Goal: Task Accomplishment & Management: Use online tool/utility

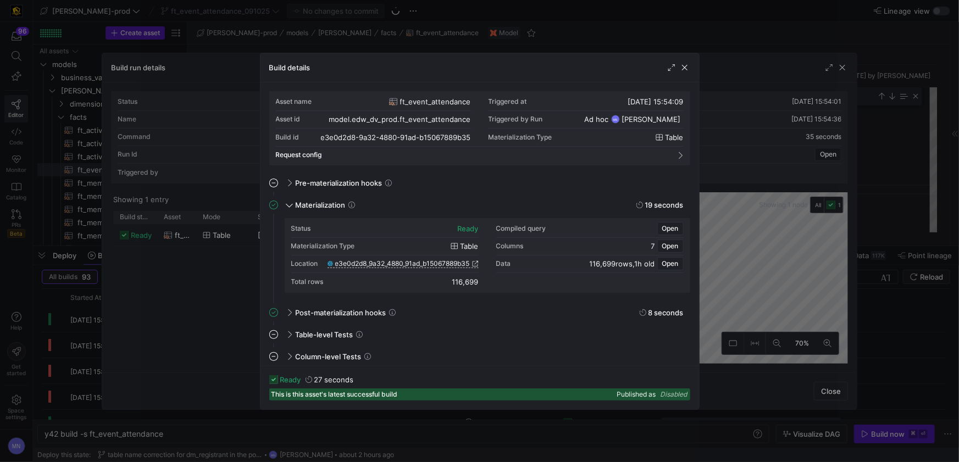
scroll to position [99, 0]
click at [682, 73] on div "Build details" at bounding box center [480, 67] width 439 height 29
drag, startPoint x: 684, startPoint y: 70, endPoint x: 695, endPoint y: 70, distance: 11.0
click at [684, 70] on span "button" at bounding box center [684, 67] width 11 height 11
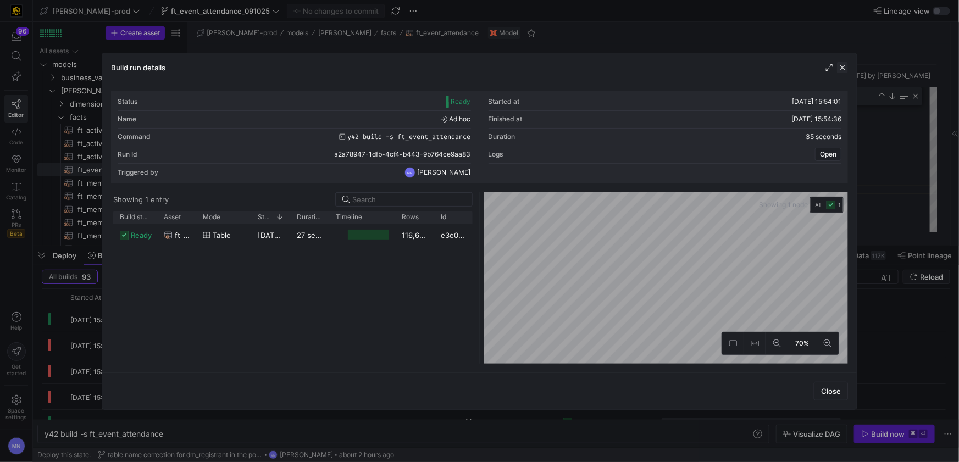
click at [845, 70] on span "button" at bounding box center [842, 67] width 11 height 11
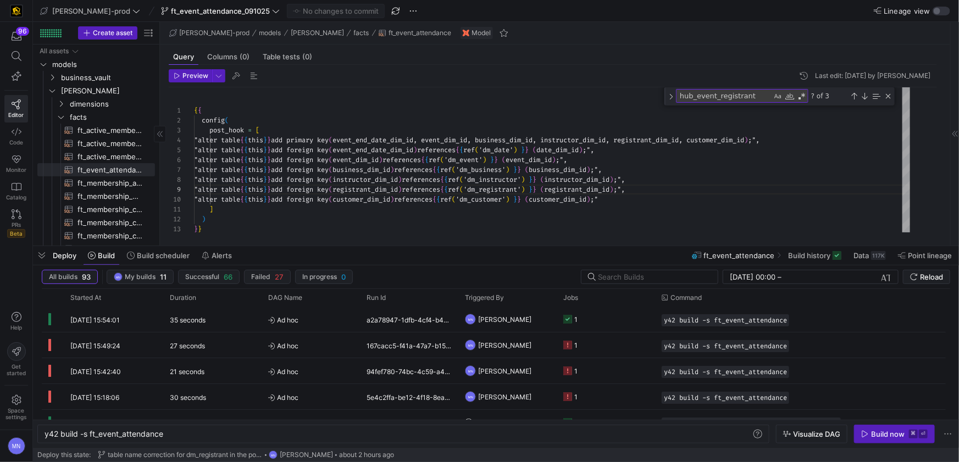
drag, startPoint x: 186, startPoint y: 164, endPoint x: 153, endPoint y: 157, distance: 33.6
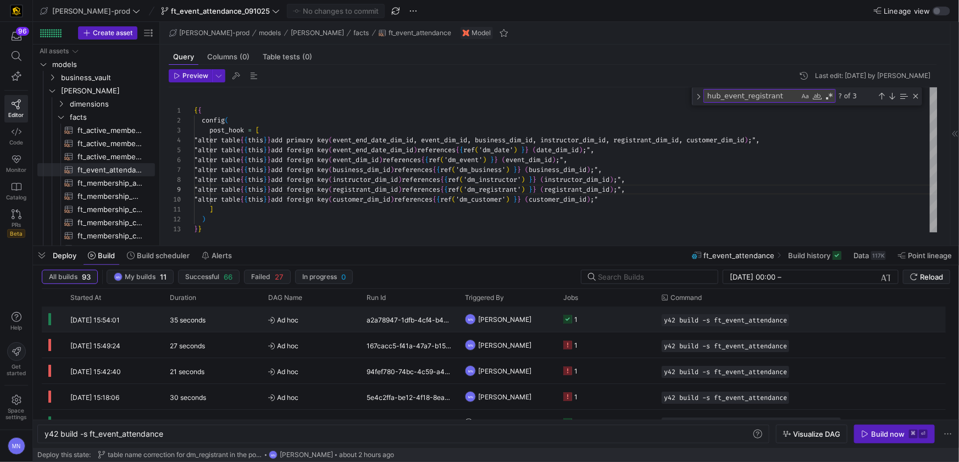
click at [568, 320] on icon "Press SPACE to select this row." at bounding box center [567, 319] width 9 height 9
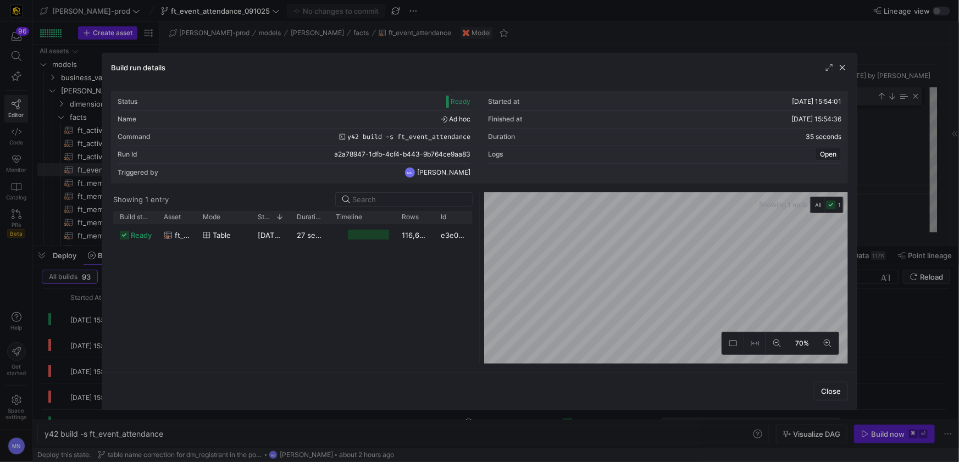
click at [434, 219] on div at bounding box center [434, 217] width 4 height 13
drag, startPoint x: 434, startPoint y: 219, endPoint x: 465, endPoint y: 218, distance: 31.3
click at [465, 218] on div at bounding box center [465, 217] width 4 height 13
click at [839, 69] on span "button" at bounding box center [842, 67] width 11 height 11
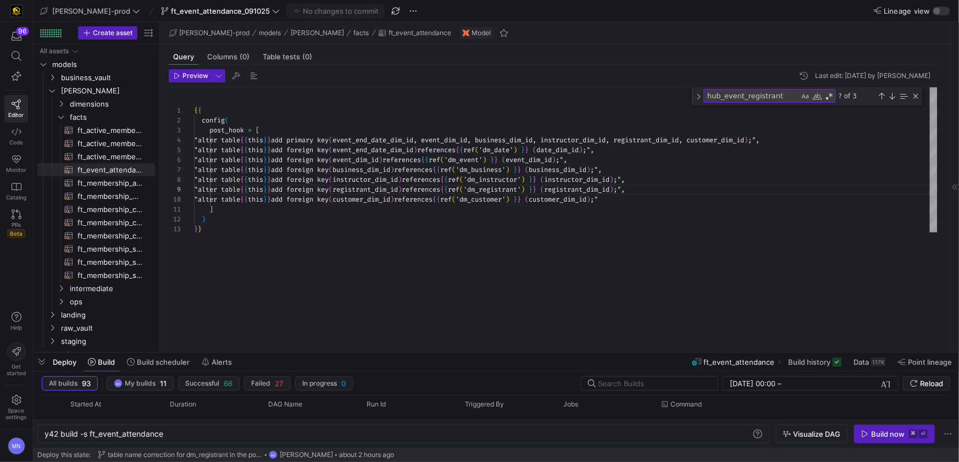
drag, startPoint x: 694, startPoint y: 247, endPoint x: 675, endPoint y: 344, distance: 99.1
click at [673, 352] on div at bounding box center [496, 353] width 926 height 4
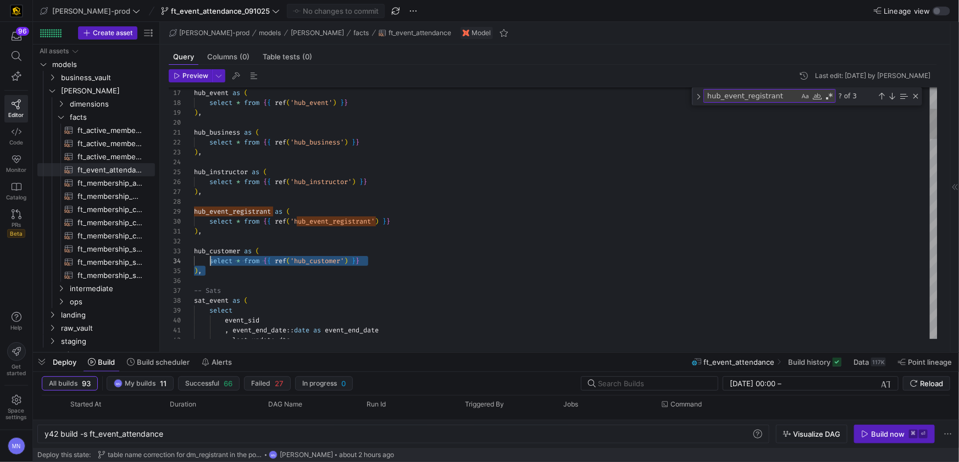
scroll to position [19, 0]
drag, startPoint x: 273, startPoint y: 279, endPoint x: 192, endPoint y: 252, distance: 85.7
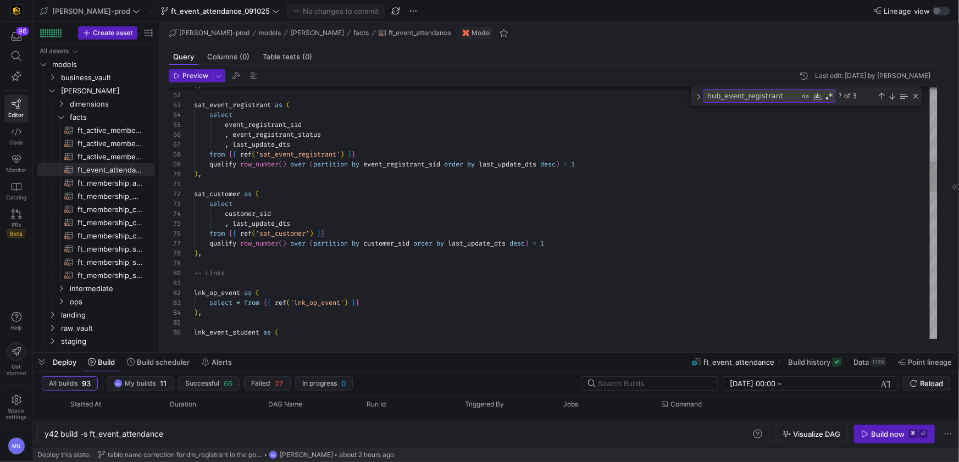
type textarea "sat_customer as ( select customer_sid , last_update_dts from {{ ref('sat_custom…"
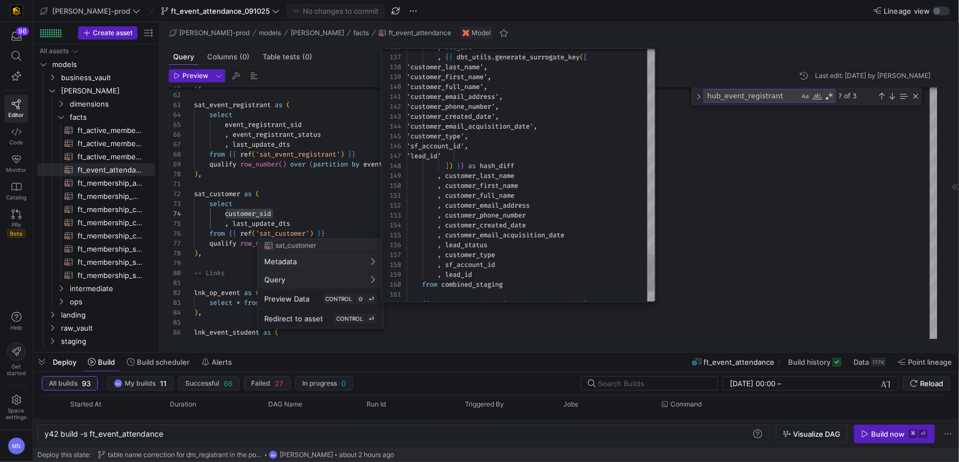
type textarea ", customer_full_name , customer_email_address , customer_phone_number , custome…"
drag, startPoint x: 482, startPoint y: 271, endPoint x: 390, endPoint y: 266, distance: 92.5
click at [389, 266] on div "136 137 138 139 140 141 142 143 144 145 146 147 148 149 150 151 152 153 154 155…" at bounding box center [518, 175] width 274 height 253
drag, startPoint x: 472, startPoint y: 274, endPoint x: 477, endPoint y: 276, distance: 5.7
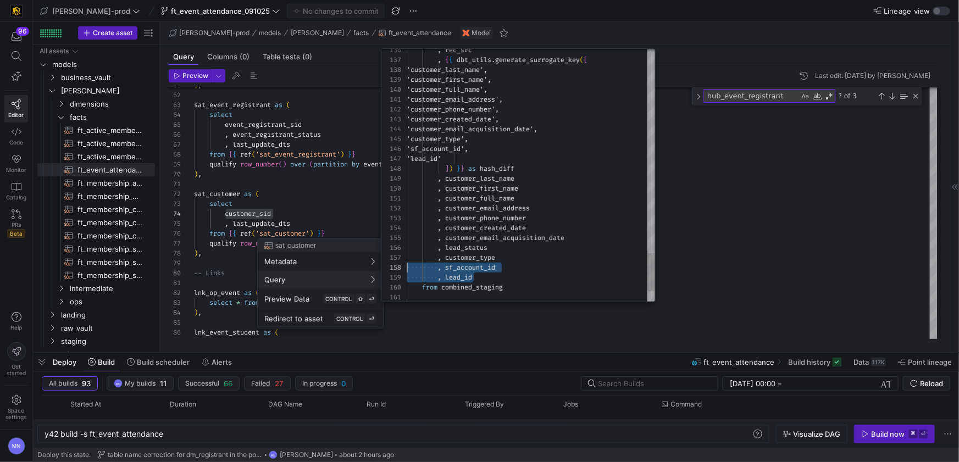
click at [472, 274] on span "lead_id" at bounding box center [458, 277] width 27 height 9
drag, startPoint x: 486, startPoint y: 278, endPoint x: 388, endPoint y: 267, distance: 99.0
click at [388, 267] on div "136 137 138 139 140 141 142 143 144 145 146 147 148 149 150 151 152 153 154 155…" at bounding box center [518, 175] width 274 height 253
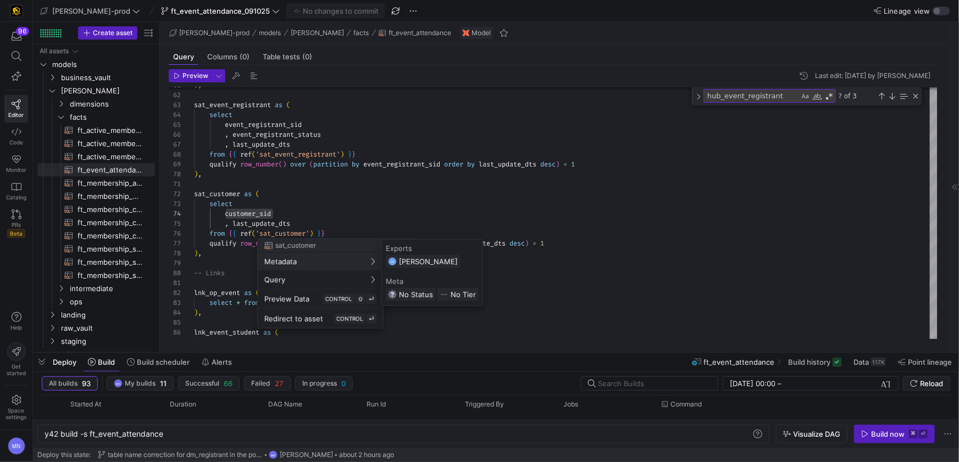
click at [320, 229] on div at bounding box center [479, 231] width 959 height 462
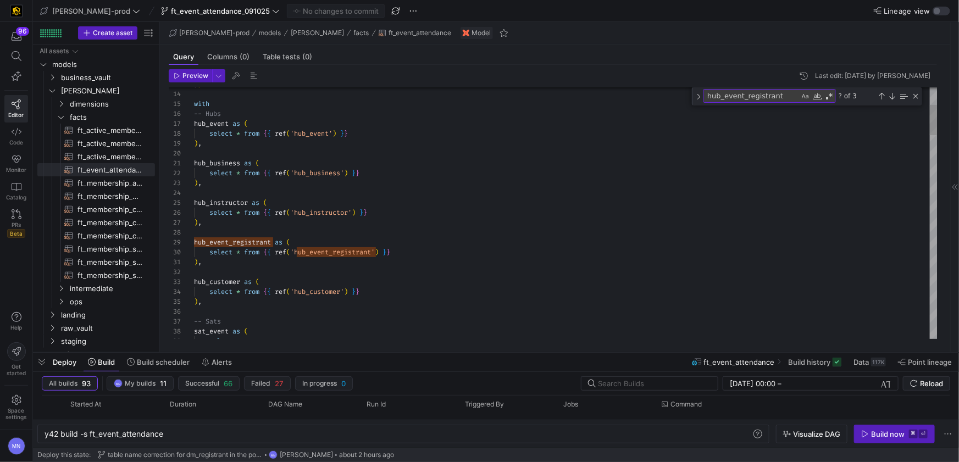
type textarea "), hub_customer as ( select * from {{ ref('hub_customer') }} ), -- Sats sat_eve…"
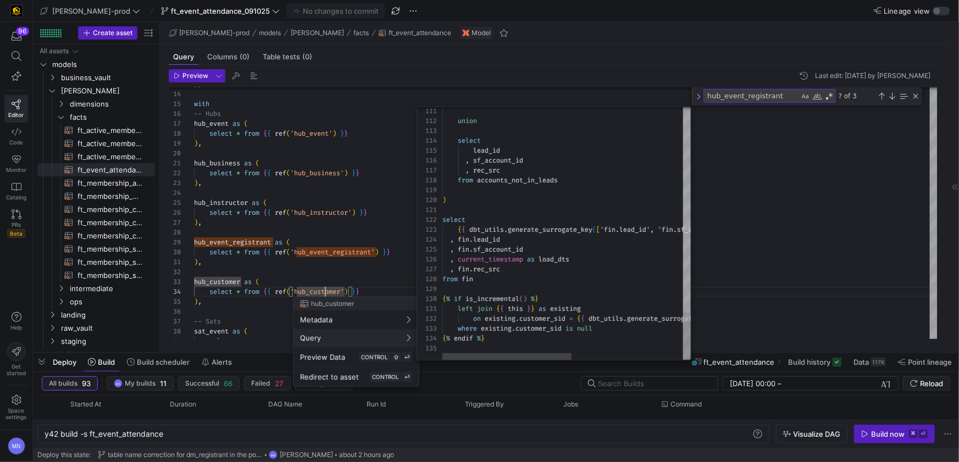
type textarea "select {{ dbt_utils.generate_surrogate_key(['fin.lead_id', 'fin.sf_account_id']…"
drag, startPoint x: 520, startPoint y: 247, endPoint x: 432, endPoint y: 250, distance: 88.0
click at [441, 242] on div "111 112 113 114 115 116 117 118 119 120 121 122 123 124 125 126 127 128 129 130…" at bounding box center [554, 233] width 274 height 253
click at [342, 250] on div at bounding box center [479, 231] width 959 height 462
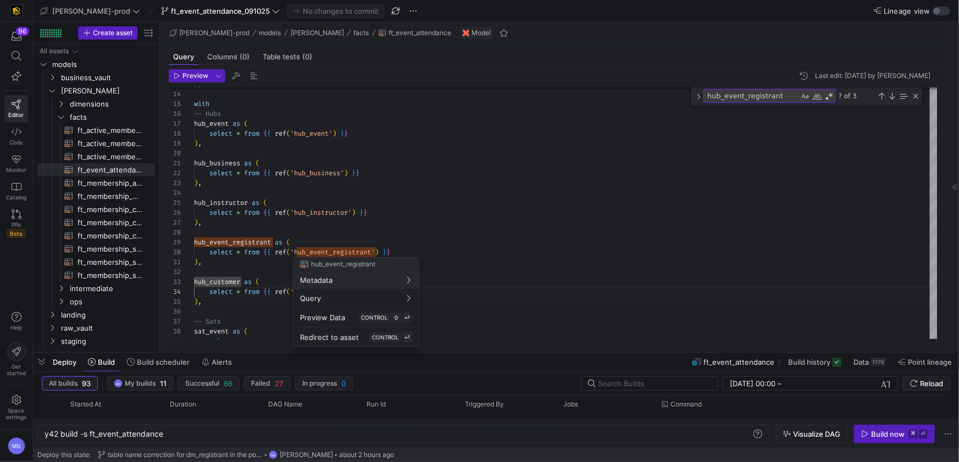
click at [506, 222] on div at bounding box center [479, 231] width 959 height 462
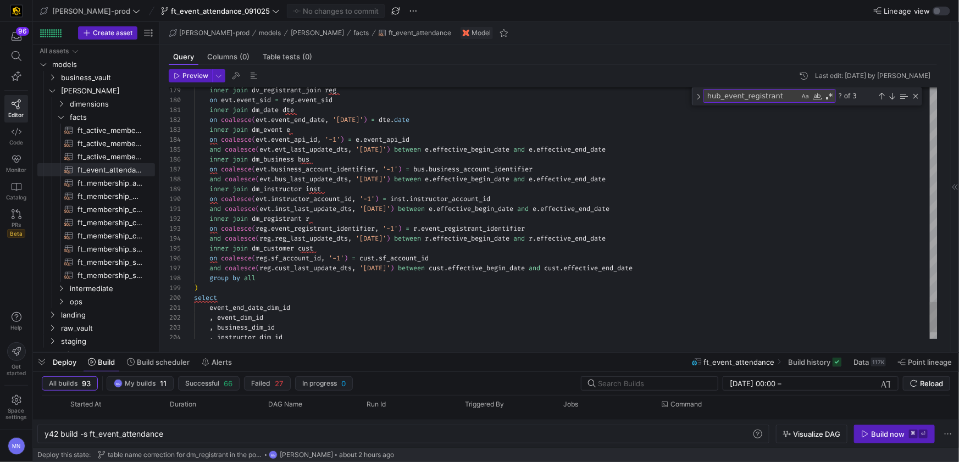
click at [329, 260] on span at bounding box center [327, 258] width 4 height 9
click at [329, 259] on span at bounding box center [327, 258] width 4 height 9
click at [300, 279] on div "group by all" at bounding box center [566, 278] width 744 height 10
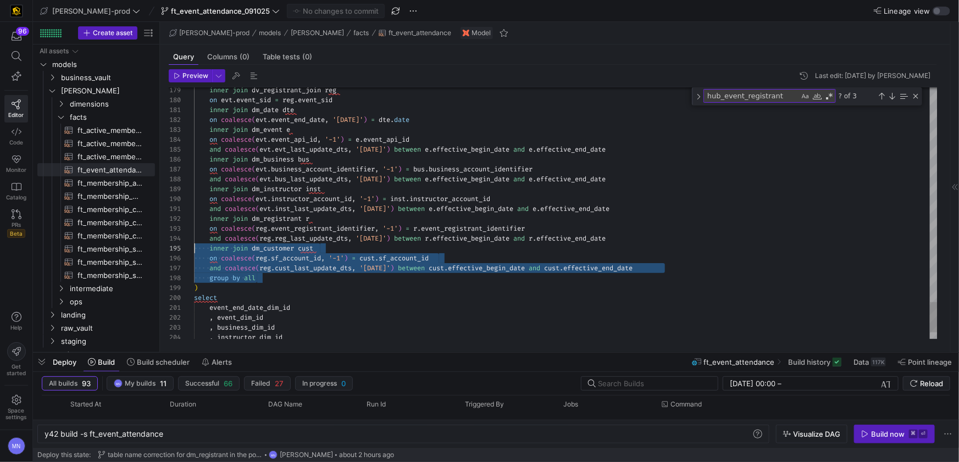
scroll to position [39, 0]
drag, startPoint x: 280, startPoint y: 277, endPoint x: 196, endPoint y: 253, distance: 87.9
click at [334, 258] on span "'-1'" at bounding box center [336, 258] width 15 height 9
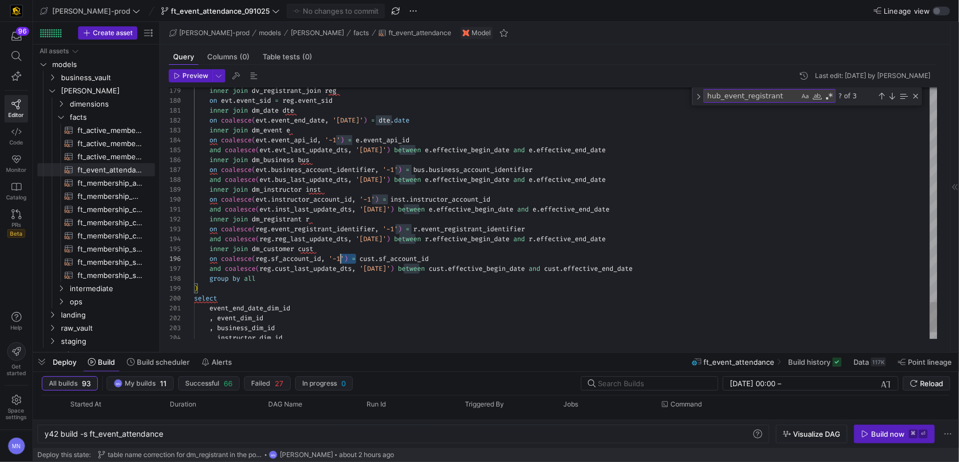
scroll to position [49, 135]
drag, startPoint x: 355, startPoint y: 259, endPoint x: 328, endPoint y: 256, distance: 27.1
click at [328, 256] on span "on coalesce ( reg . sf_account_id , '-1' ) = cust . sf_account_id" at bounding box center [311, 258] width 235 height 9
click at [918, 98] on div "Close (Escape)" at bounding box center [915, 96] width 9 height 9
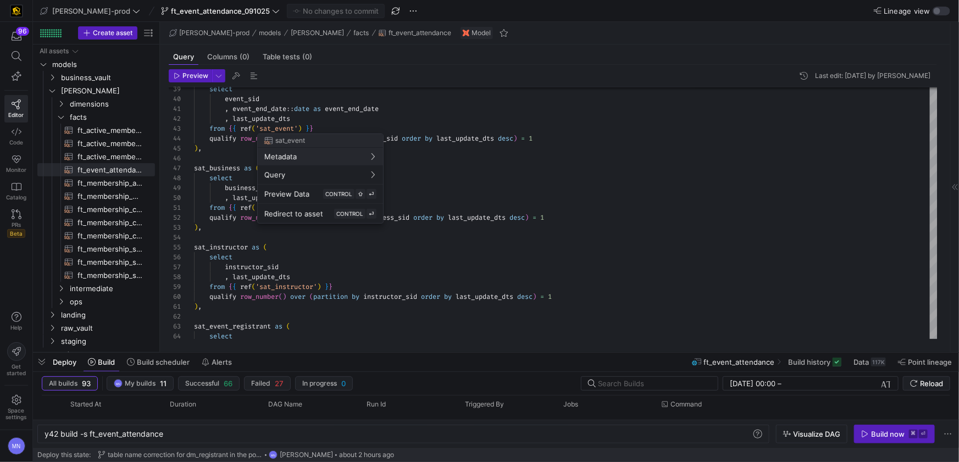
click at [288, 128] on div at bounding box center [479, 231] width 959 height 462
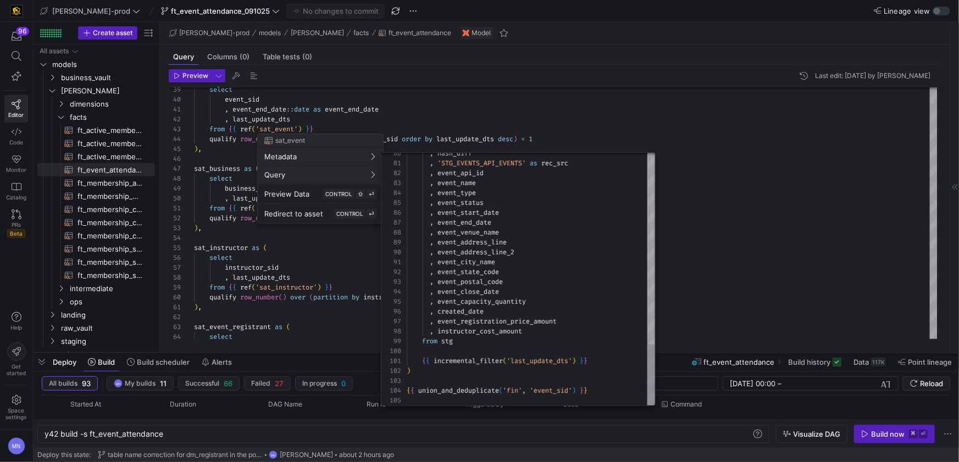
click at [359, 174] on span "Query" at bounding box center [320, 174] width 112 height 9
click at [772, 270] on div at bounding box center [479, 231] width 959 height 462
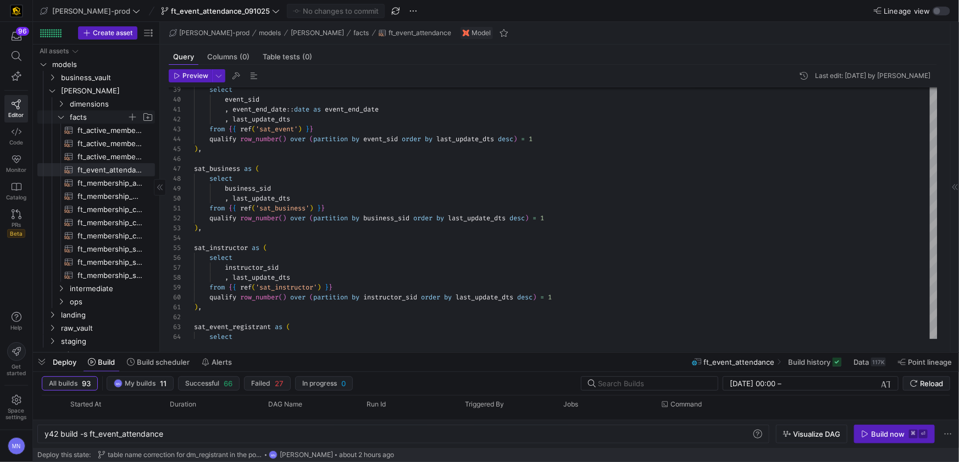
click at [60, 120] on y42-icon "Press SPACE to select this row." at bounding box center [61, 117] width 9 height 9
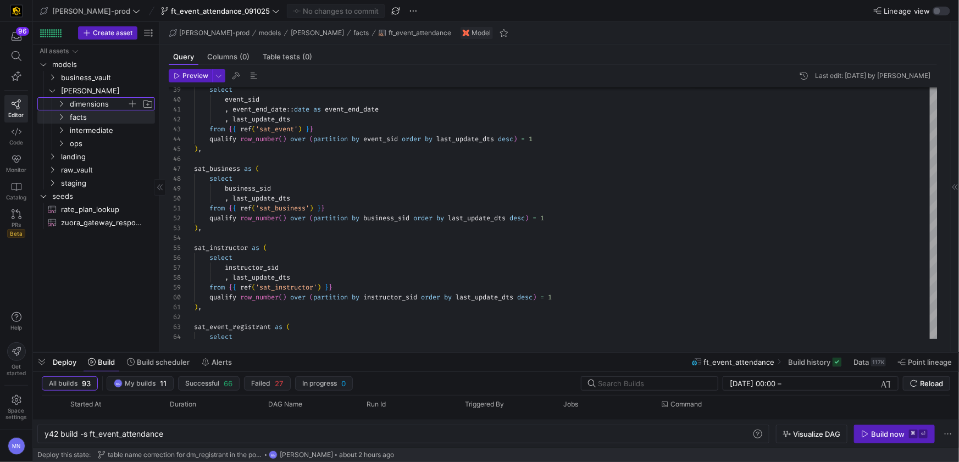
click at [59, 107] on y42-icon "Press SPACE to select this row." at bounding box center [61, 103] width 9 height 9
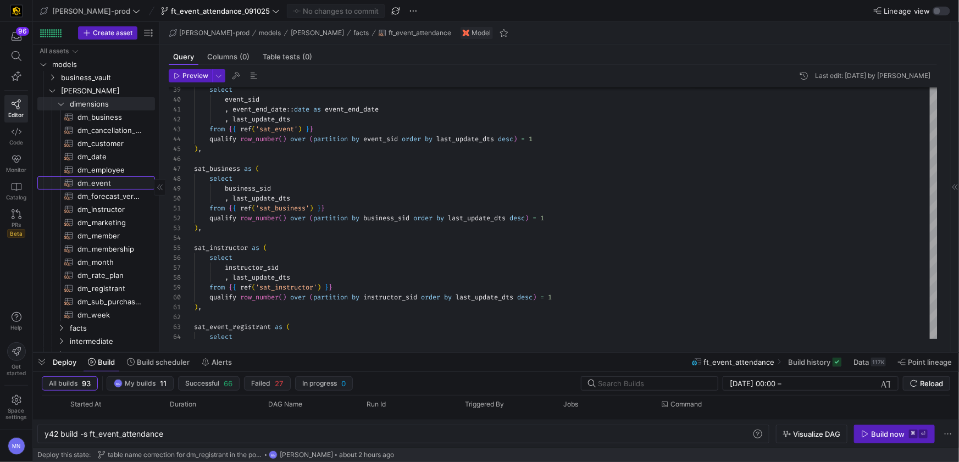
click at [95, 184] on span "dm_event​​​​​​​​​​" at bounding box center [109, 183] width 65 height 13
type textarea "{{ config( materialized = 'table' , post_hook = "alter table {{ this }} add pri…"
type textarea "y42 build -s dm_event"
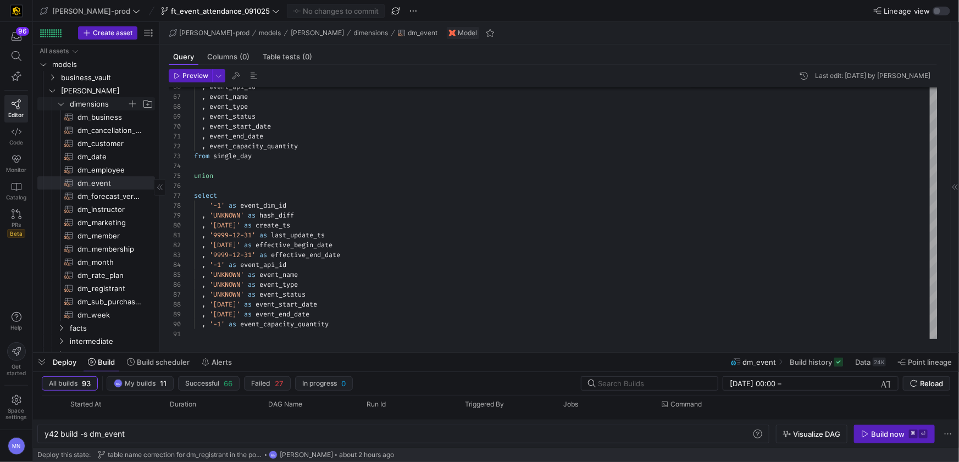
click at [65, 103] on y42-icon "Press SPACE to select this row." at bounding box center [61, 103] width 9 height 9
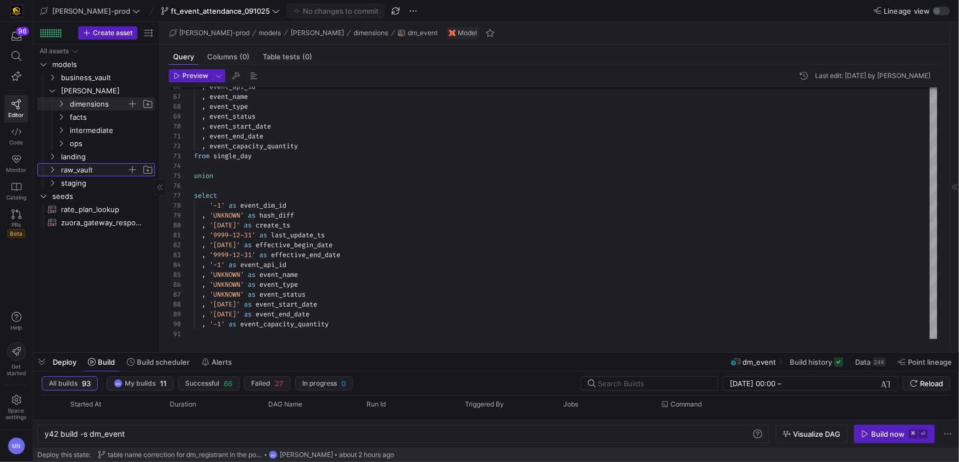
click at [53, 170] on icon "Press SPACE to select this row." at bounding box center [52, 170] width 8 height 7
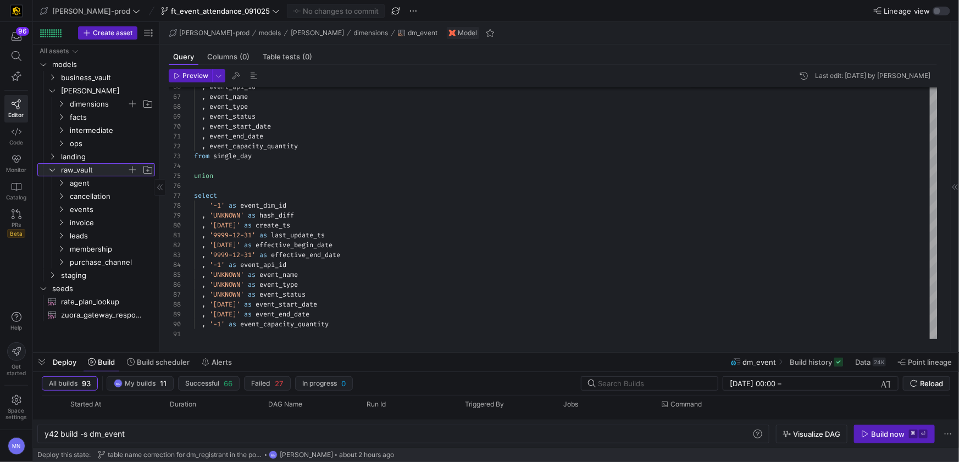
click at [53, 170] on icon at bounding box center [52, 170] width 8 height 7
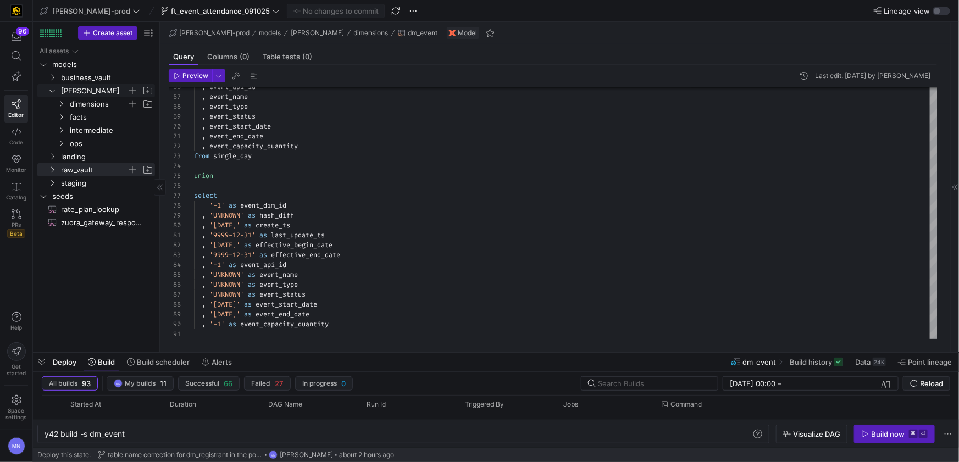
click at [55, 91] on icon "Press SPACE to select this row." at bounding box center [52, 90] width 8 height 7
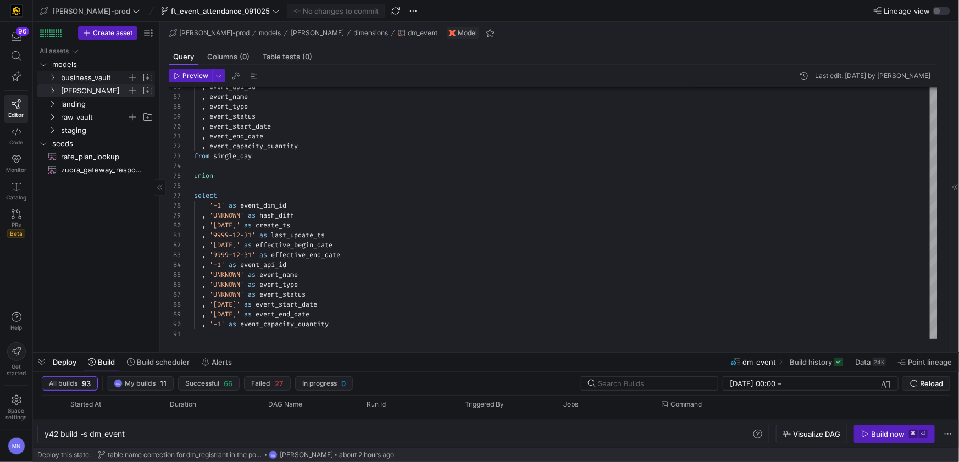
click at [56, 77] on icon "Press SPACE to select this row." at bounding box center [52, 77] width 8 height 7
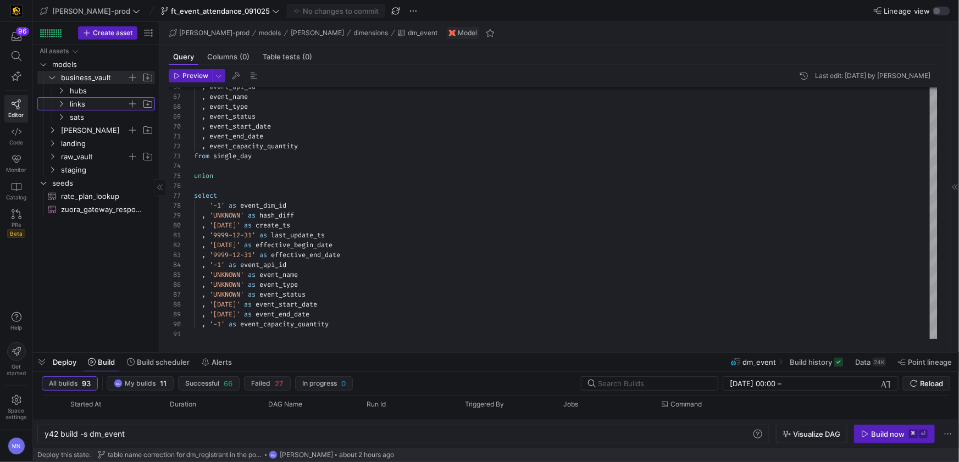
click at [59, 106] on icon "Press SPACE to select this row." at bounding box center [61, 104] width 8 height 7
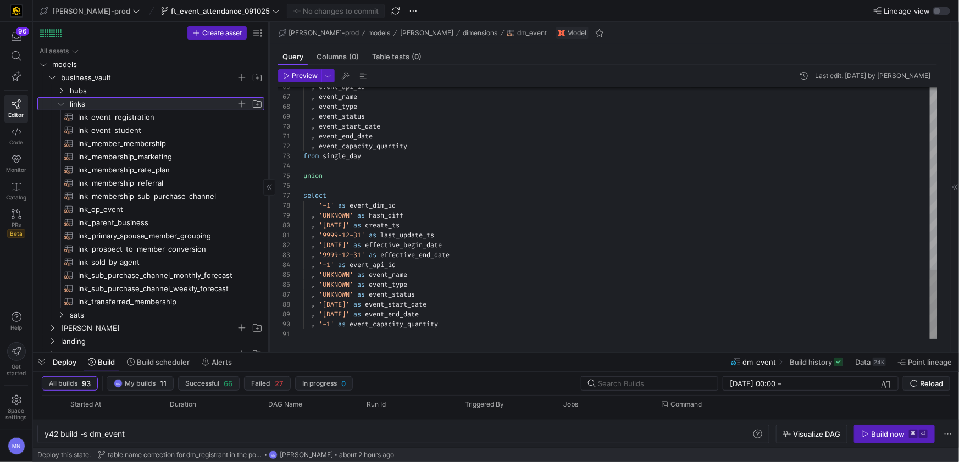
drag, startPoint x: 159, startPoint y: 160, endPoint x: 268, endPoint y: 162, distance: 109.4
click at [269, 162] on div at bounding box center [269, 187] width 1 height 330
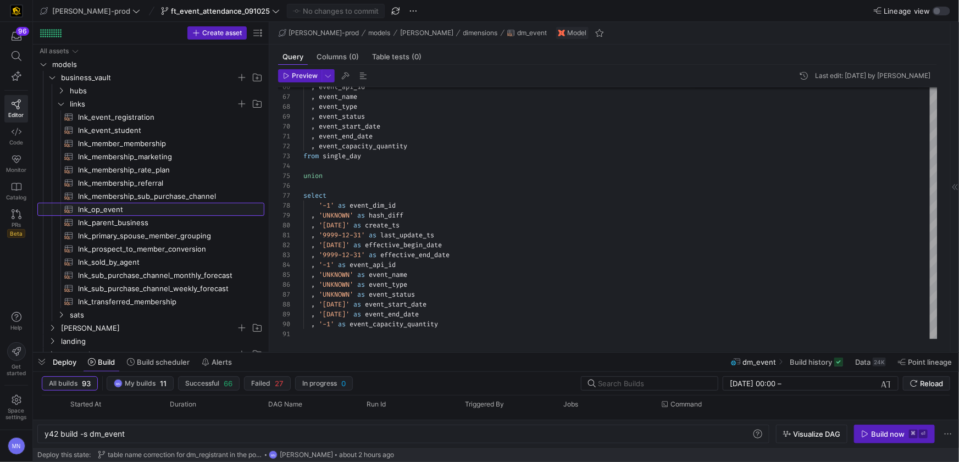
click at [90, 209] on span "lnk_op_event​​​​​​​​​​" at bounding box center [165, 209] width 174 height 13
type textarea "{{ config( materialized = 'incremental' ) }} with campaign_event_account as ( s…"
type textarea "y42 build -s lnk_op_event"
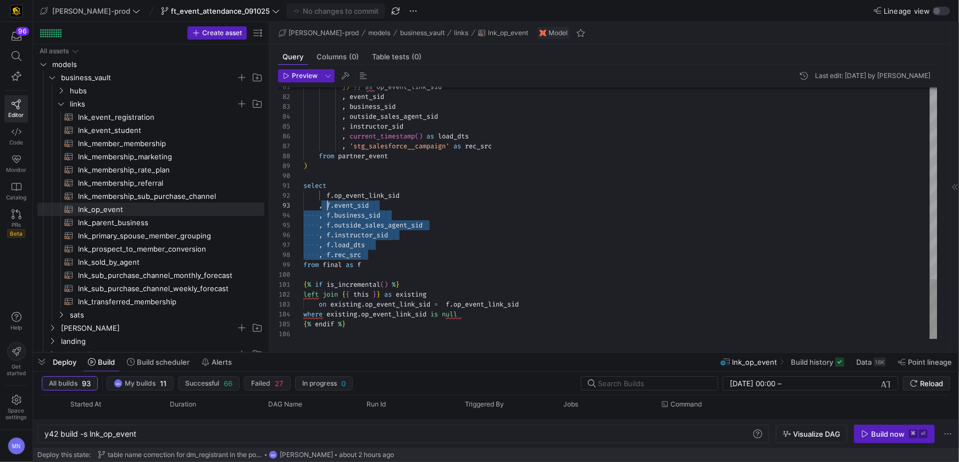
scroll to position [10, 8]
drag, startPoint x: 390, startPoint y: 257, endPoint x: 387, endPoint y: 208, distance: 49.6
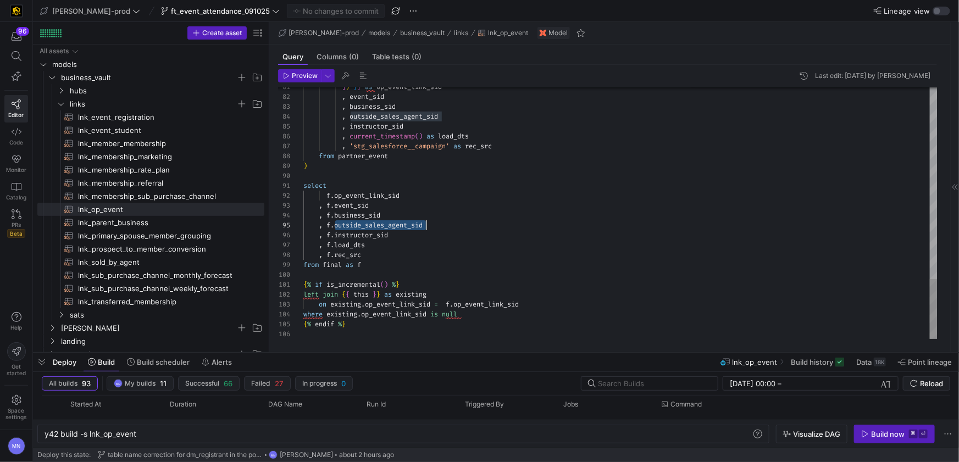
scroll to position [39, 122]
click at [408, 227] on span "outside_sales_agent_sid" at bounding box center [378, 225] width 88 height 9
click at [458, 245] on div ", f . load_dts" at bounding box center [620, 245] width 634 height 10
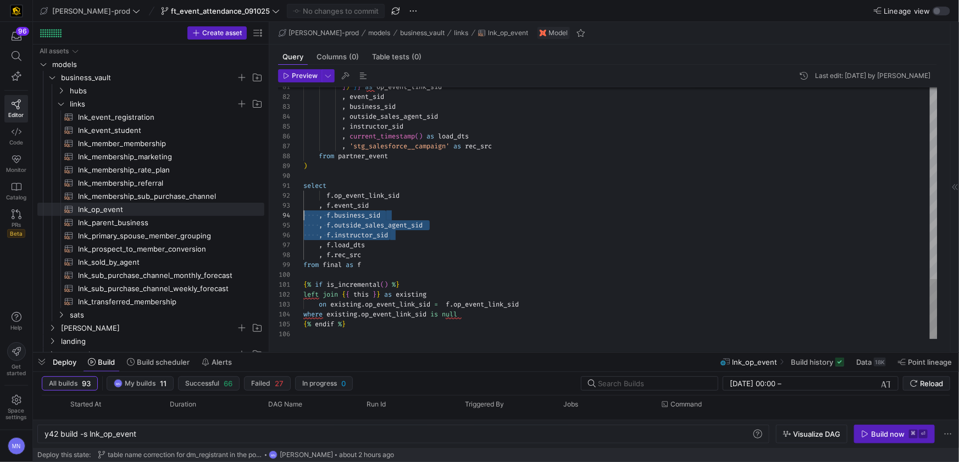
drag, startPoint x: 393, startPoint y: 236, endPoint x: 293, endPoint y: 218, distance: 101.0
click at [501, 234] on div ", f . instructor_sid" at bounding box center [620, 235] width 634 height 10
click at [86, 213] on span "lnk_op_event​​​​​​​​​​" at bounding box center [165, 209] width 174 height 13
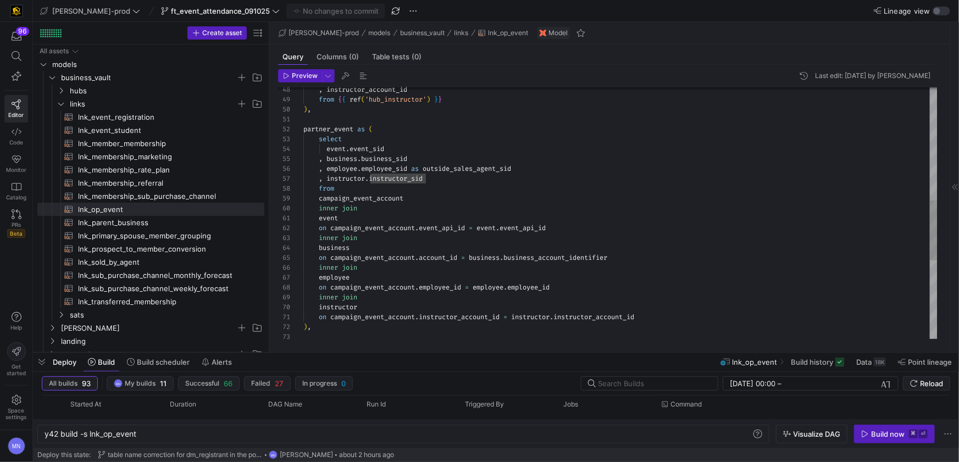
click at [337, 239] on span "inner" at bounding box center [328, 238] width 19 height 9
click at [336, 239] on span "inner" at bounding box center [328, 238] width 19 height 9
click at [332, 238] on div "employee inner join business on campaign_event_account . account_id = business …" at bounding box center [620, 139] width 634 height 1057
click at [332, 238] on span "inner" at bounding box center [328, 238] width 19 height 9
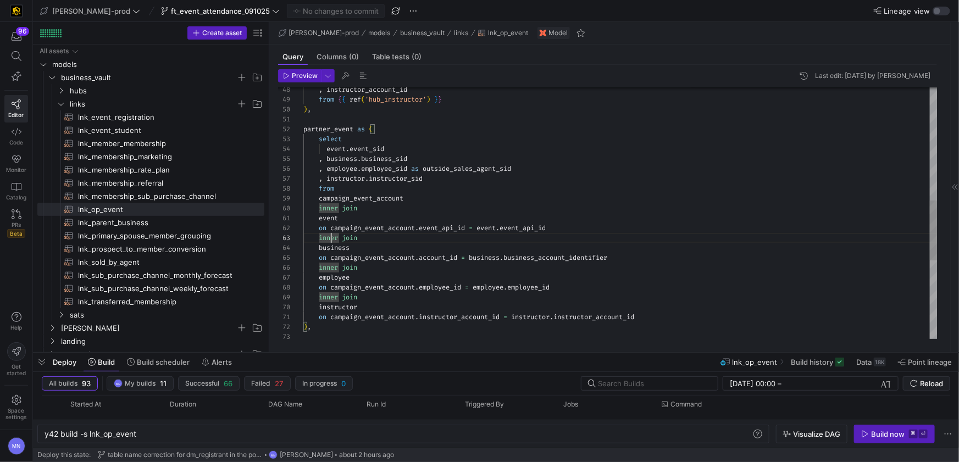
scroll to position [19, 36]
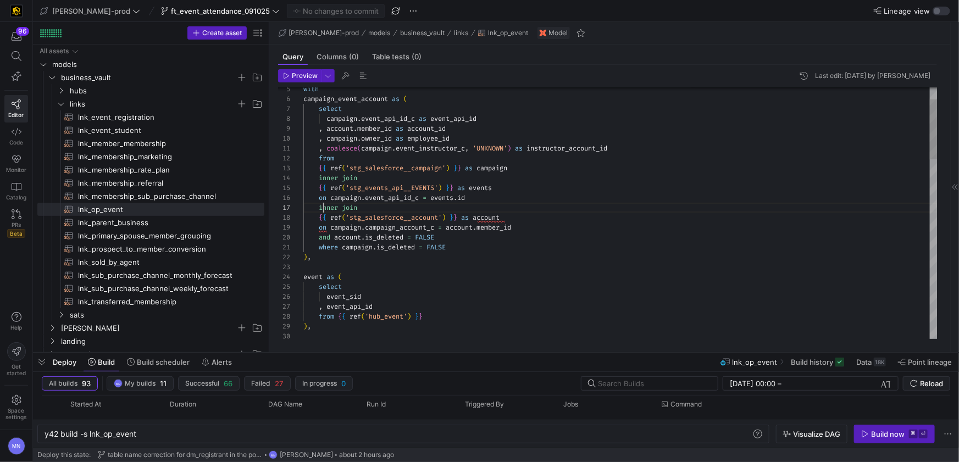
click at [325, 209] on span "inner" at bounding box center [328, 207] width 19 height 9
drag, startPoint x: 325, startPoint y: 209, endPoint x: 393, endPoint y: 210, distance: 67.6
click at [325, 209] on span "inner" at bounding box center [328, 207] width 19 height 9
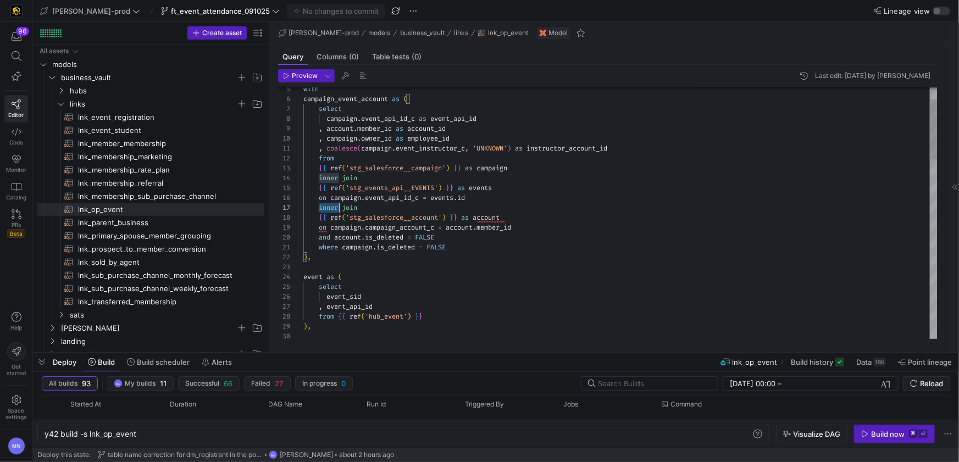
click at [327, 209] on span "inner" at bounding box center [328, 207] width 19 height 9
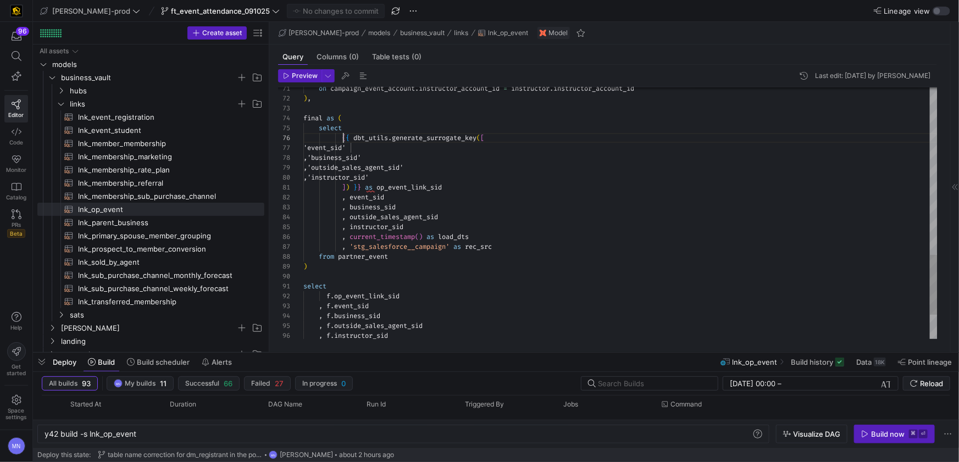
click at [341, 135] on span at bounding box center [322, 138] width 38 height 9
click at [548, 232] on div ", current_timestamp ( ) as load_dts" at bounding box center [620, 237] width 634 height 10
type textarea "]) }} as op_event_link_sid , event_sid , business_sid , outside_sales_agent_sid…"
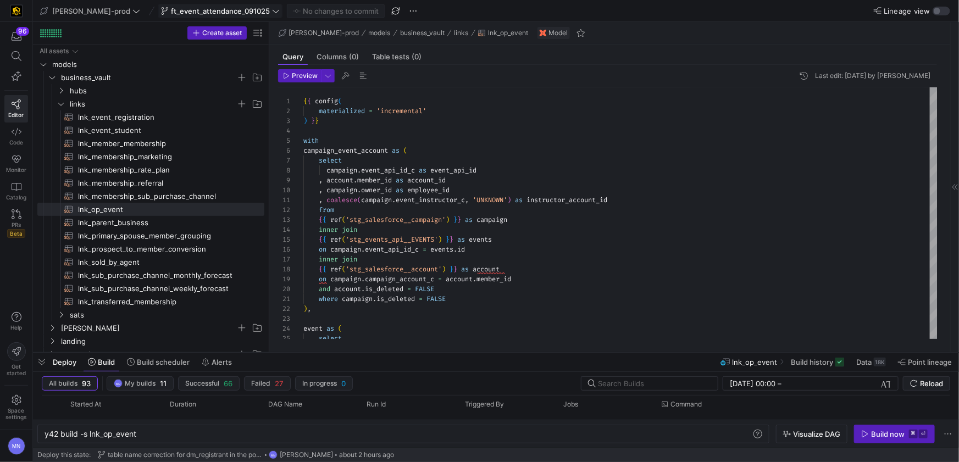
click at [273, 11] on icon at bounding box center [276, 10] width 7 height 3
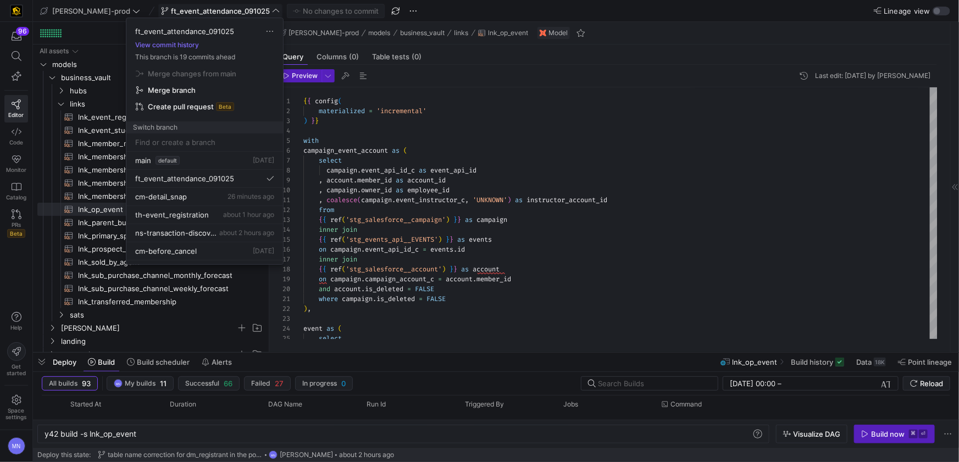
click at [181, 145] on input at bounding box center [204, 142] width 139 height 9
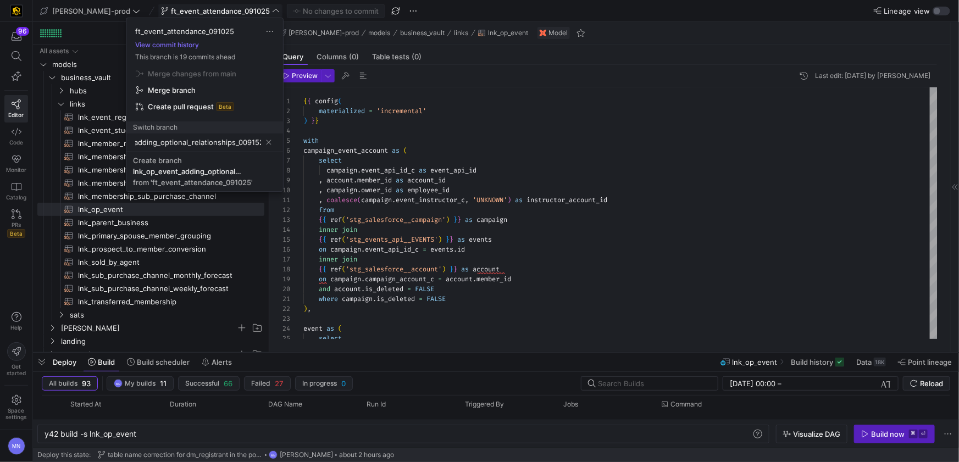
scroll to position [0, 54]
type input "lnk_op_event_adding_optional_relationships_0091525"
click at [163, 161] on div "Create branch" at bounding box center [157, 160] width 49 height 9
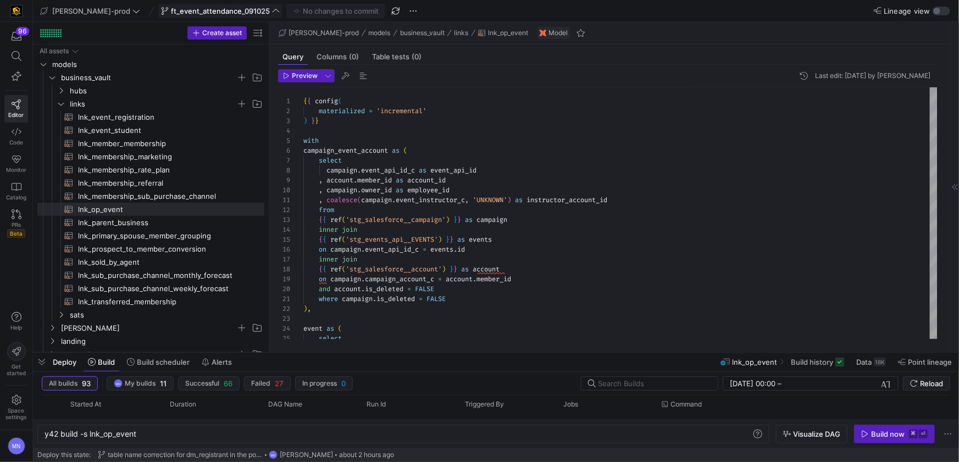
scroll to position [0, 0]
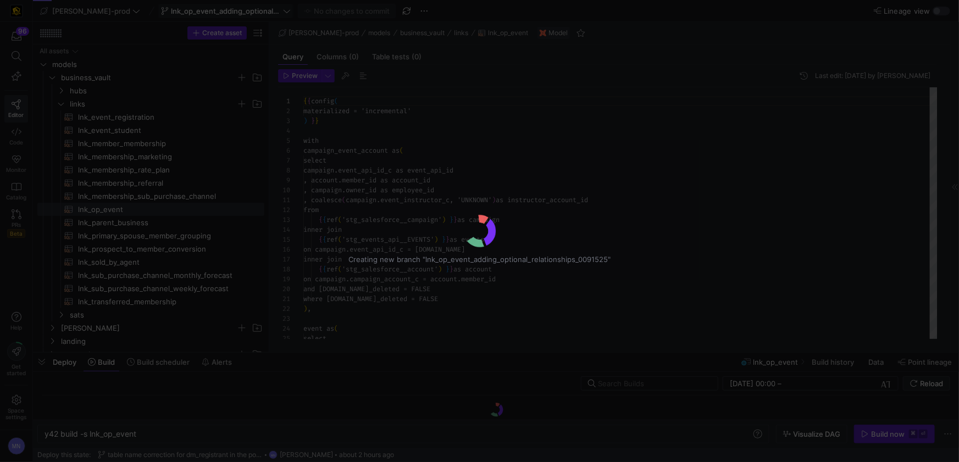
scroll to position [99, 0]
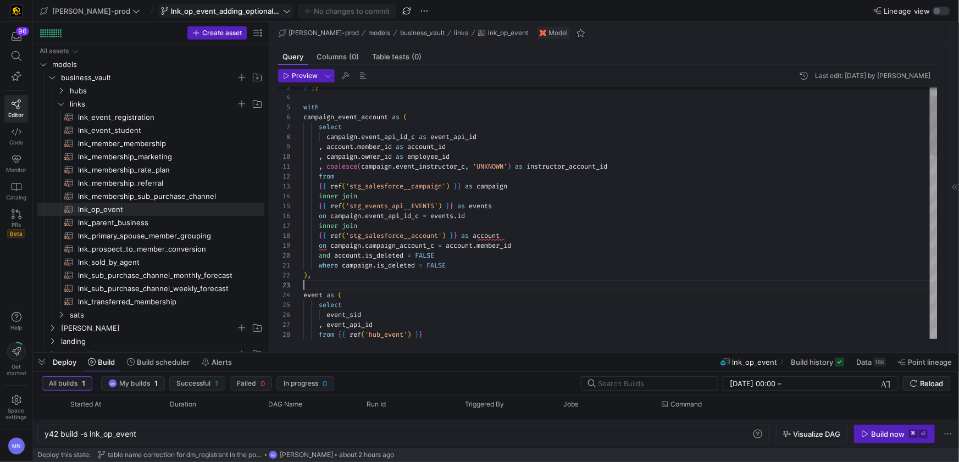
click at [487, 286] on div at bounding box center [620, 285] width 634 height 10
click at [329, 228] on span "inner" at bounding box center [328, 225] width 19 height 9
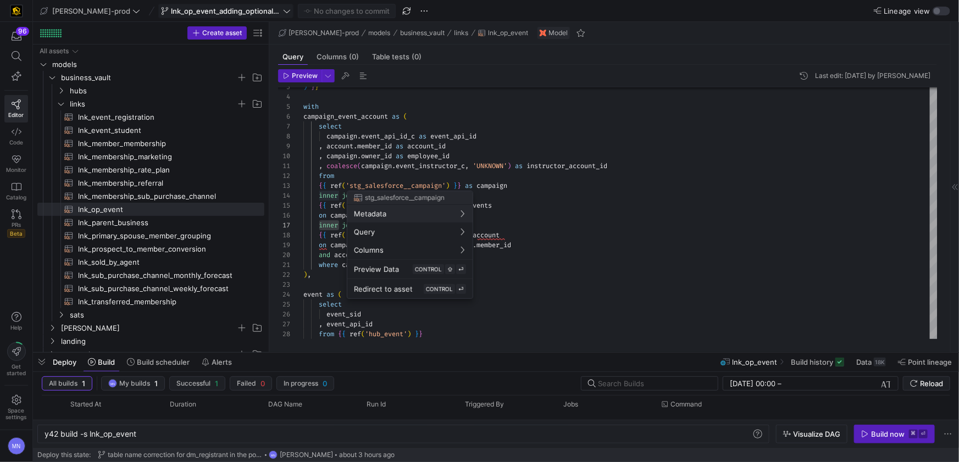
click at [558, 262] on div at bounding box center [479, 231] width 959 height 462
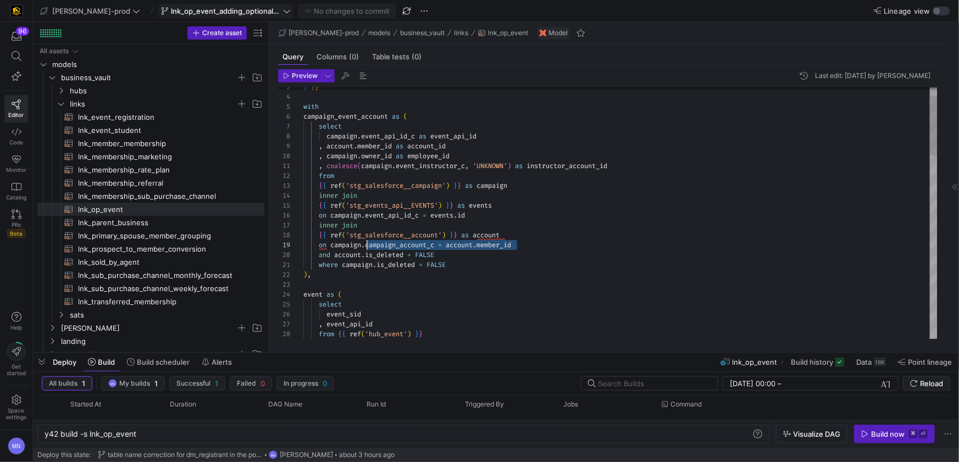
scroll to position [79, 63]
drag, startPoint x: 534, startPoint y: 248, endPoint x: 528, endPoint y: 253, distance: 8.2
click at [368, 243] on div "on campaign . campaign_account_c = account . member_id" at bounding box center [620, 245] width 634 height 10
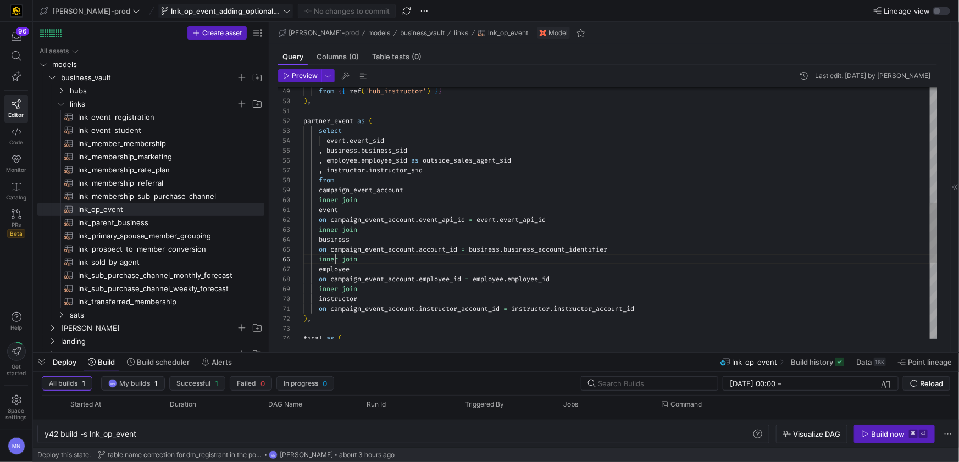
click at [335, 258] on div "from { { ref ( 'hub_instructor' ) } } ) , partner_event as ( select event . eve…" at bounding box center [620, 131] width 634 height 1057
click at [333, 290] on span "inner" at bounding box center [328, 289] width 19 height 9
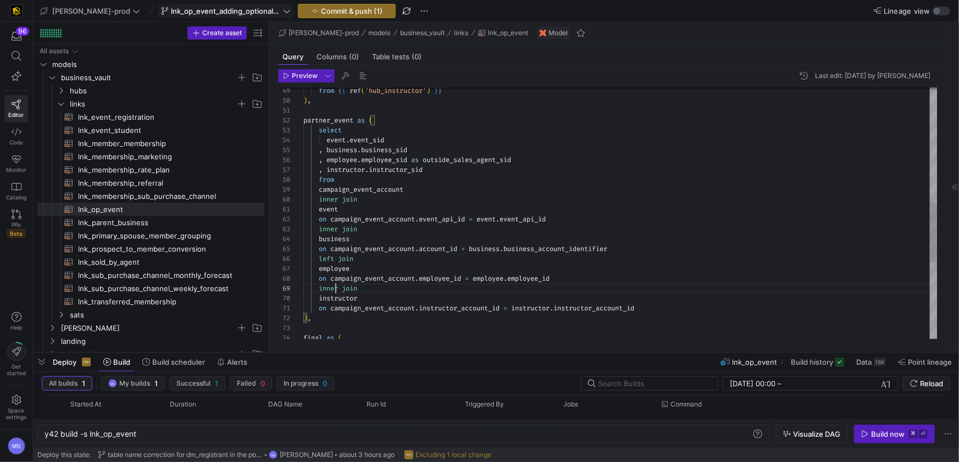
drag, startPoint x: 333, startPoint y: 290, endPoint x: 334, endPoint y: 311, distance: 20.9
click at [333, 290] on span "inner" at bounding box center [328, 288] width 19 height 9
click at [573, 245] on div "from { { ref ( 'hub_instructor' ) } } ) , partner_event as ( select event . eve…" at bounding box center [620, 132] width 634 height 1057
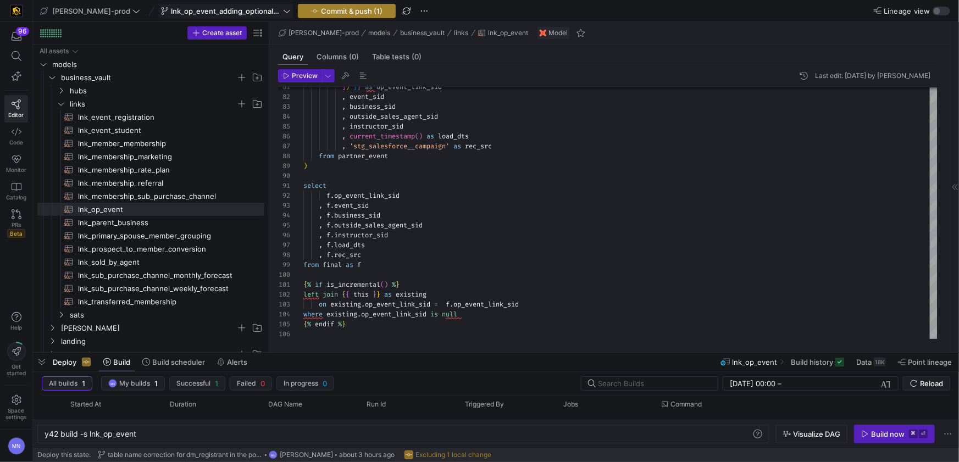
type textarea "event on campaign_event_account.event_api_id = event.event_api_id inner join bu…"
click at [321, 7] on span "Commit & push (1)" at bounding box center [352, 11] width 62 height 9
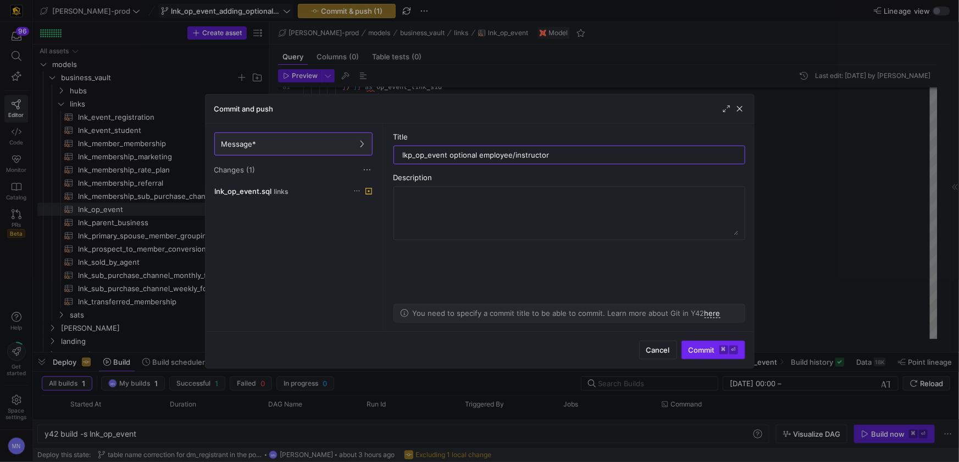
type input "lkp_op_event optional employee/instructor"
click at [708, 350] on span "Commit ⌘ ⏎" at bounding box center [713, 350] width 49 height 9
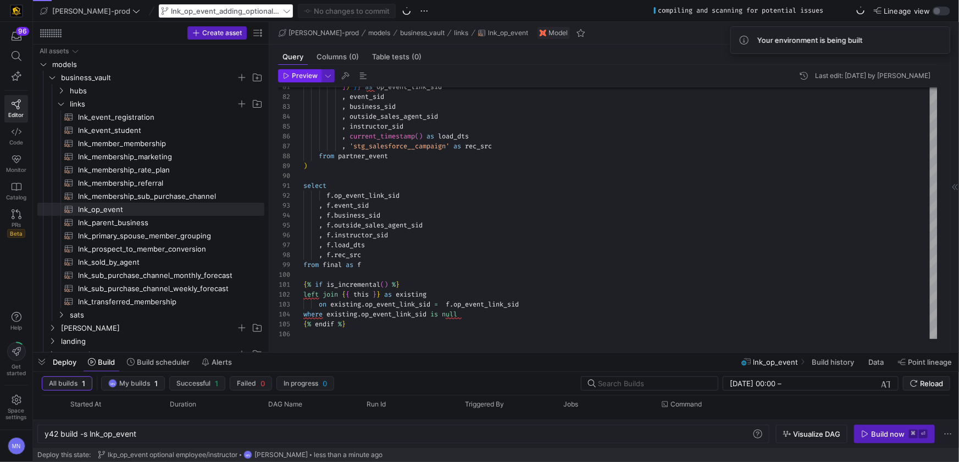
click at [306, 74] on span "Preview" at bounding box center [305, 76] width 26 height 8
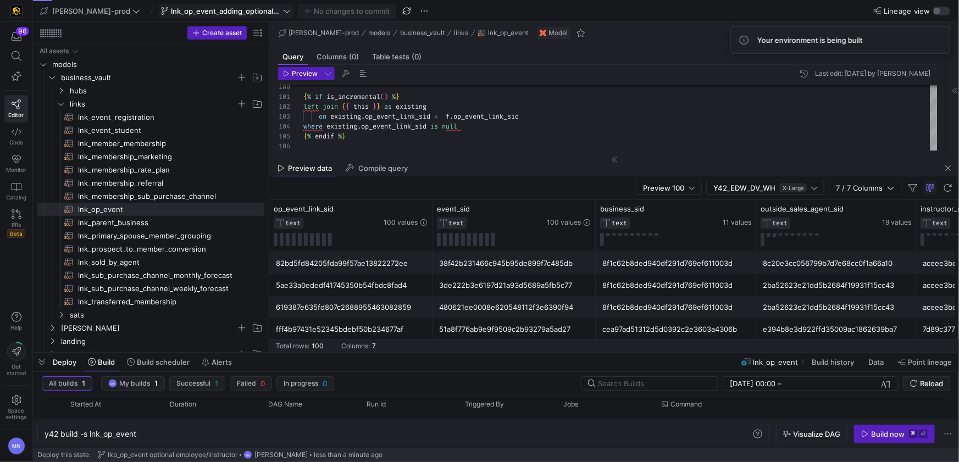
scroll to position [0, 358]
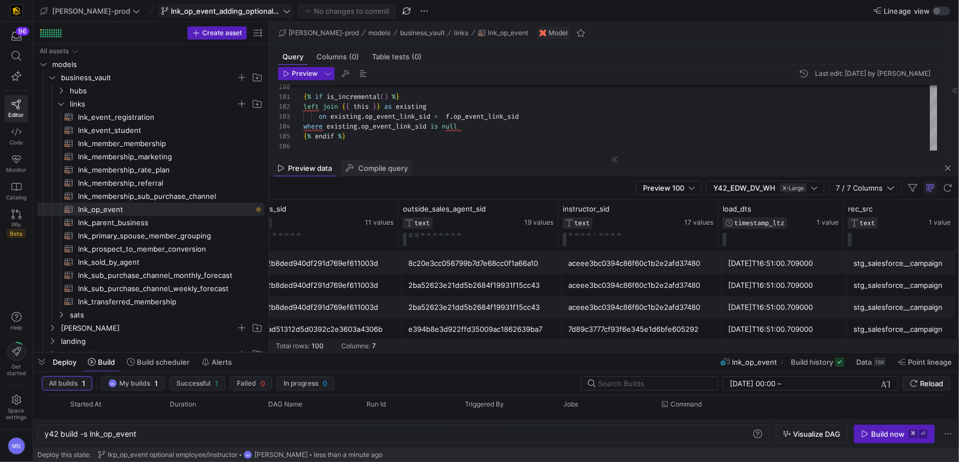
click at [387, 171] on span "Compile query" at bounding box center [382, 168] width 49 height 7
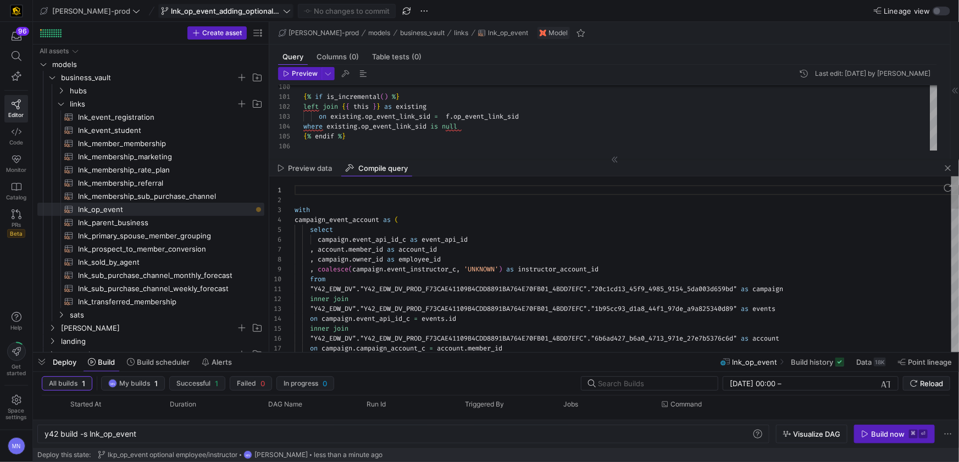
scroll to position [69, 151]
click at [572, 261] on div ", campaign . owner_id as employee_id" at bounding box center [627, 259] width 664 height 10
type textarea "with campaign_event_account as ( select campaign.event_api_id_c as event_api_id…"
